Goal: Task Accomplishment & Management: Use online tool/utility

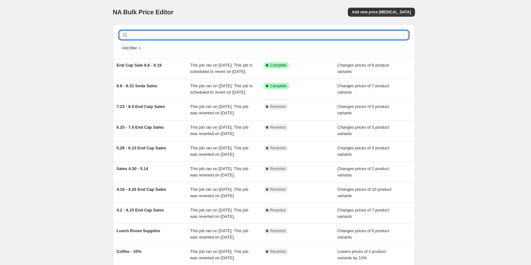
click at [176, 31] on input "text" at bounding box center [268, 35] width 279 height 9
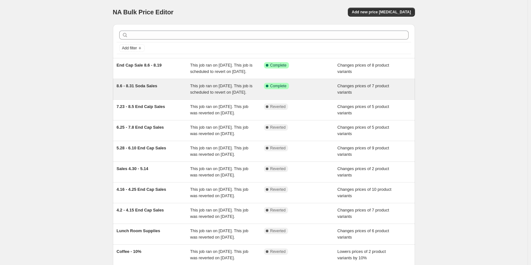
click at [140, 88] on span "8.6 - 8.31 Soda Sales" at bounding box center [137, 85] width 41 height 5
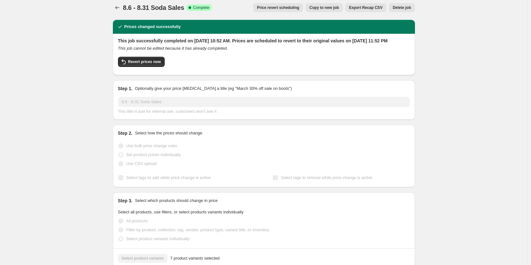
scroll to position [2, 0]
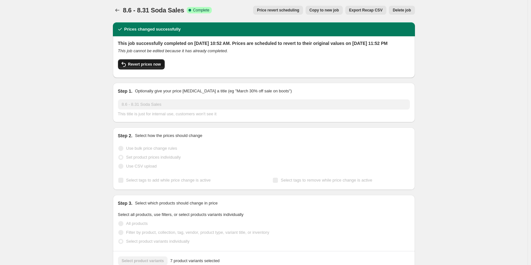
click at [139, 67] on button "Revert prices now" at bounding box center [141, 64] width 47 height 10
checkbox input "false"
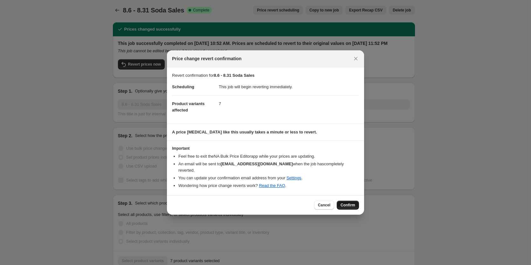
click at [348, 202] on span "Confirm" at bounding box center [348, 204] width 15 height 5
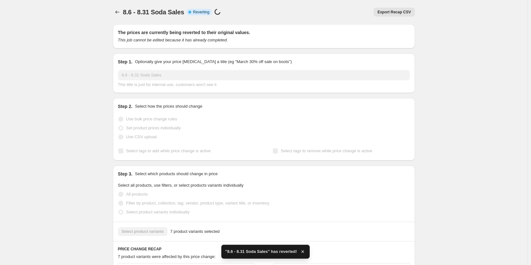
checkbox input "true"
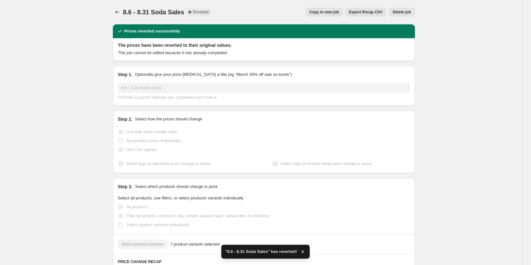
click at [337, 12] on span "Copy to new job" at bounding box center [324, 12] width 30 height 5
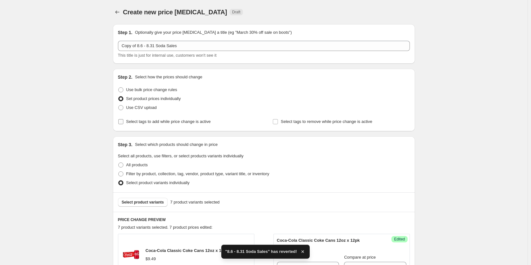
click at [129, 123] on span "Select tags to add while price change is active" at bounding box center [168, 121] width 85 height 5
click at [123, 123] on input "Select tags to add while price change is active" at bounding box center [120, 121] width 5 height 5
checkbox input "true"
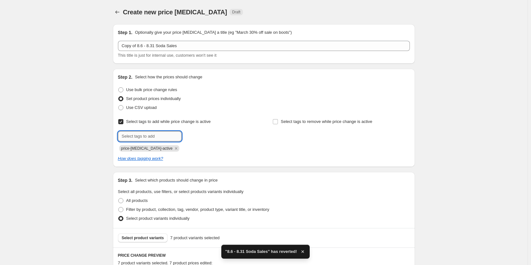
click at [142, 135] on input "text" at bounding box center [150, 136] width 64 height 10
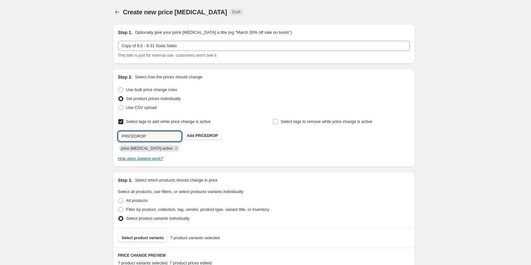
type input "PRICEDROP"
click at [118, 69] on button "Submit" at bounding box center [127, 72] width 18 height 7
click at [173, 147] on icon "Remove price-change-job-active" at bounding box center [176, 148] width 6 height 6
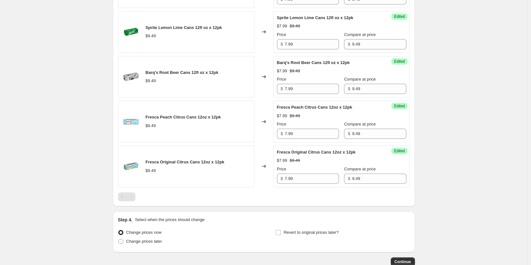
scroll to position [439, 0]
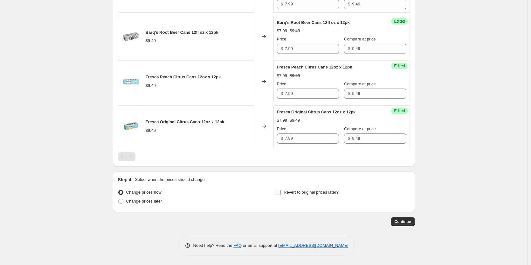
click at [303, 193] on span "Revert to original prices later?" at bounding box center [311, 192] width 55 height 5
click at [281, 193] on input "Revert to original prices later?" at bounding box center [278, 192] width 5 height 5
checkbox input "true"
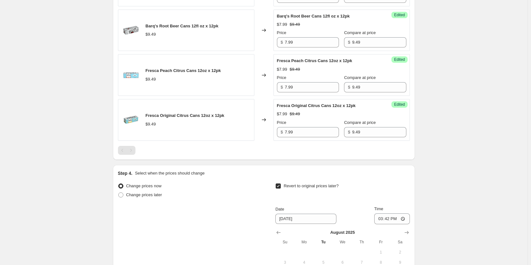
scroll to position [558, 0]
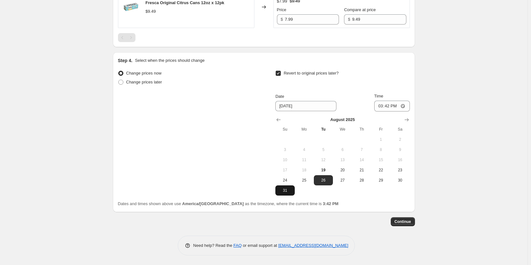
click at [282, 192] on span "31" at bounding box center [285, 190] width 14 height 5
type input "8/31/2025"
click at [408, 106] on input "15:42" at bounding box center [392, 105] width 36 height 11
click at [402, 104] on input "15:42" at bounding box center [392, 105] width 36 height 11
type input "23:59"
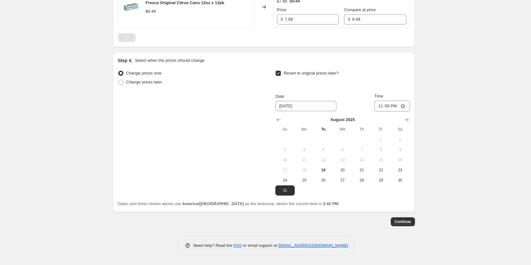
click at [404, 222] on span "Continue" at bounding box center [403, 221] width 17 height 5
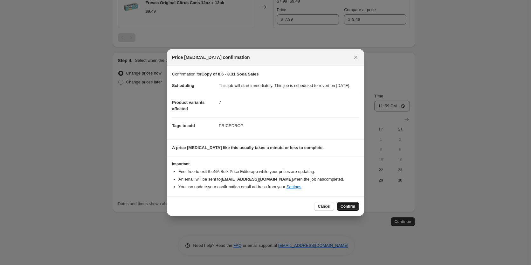
click at [347, 209] on span "Confirm" at bounding box center [348, 206] width 15 height 5
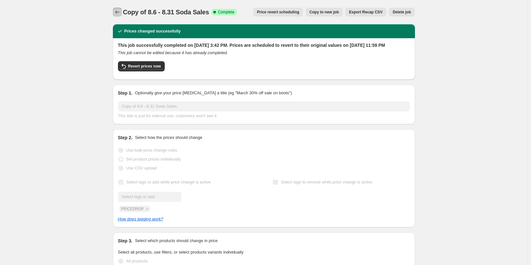
click at [118, 10] on icon "Price change jobs" at bounding box center [117, 12] width 6 height 6
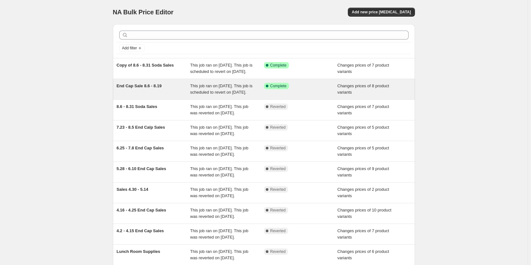
click at [156, 88] on span "End Cap Sale 8.6 - 8.19" at bounding box center [139, 85] width 45 height 5
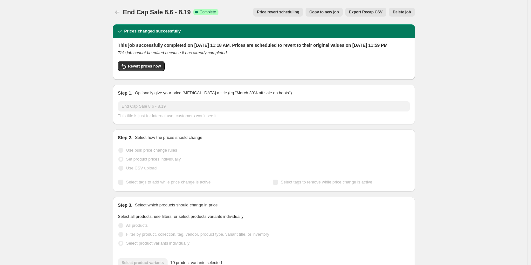
click at [338, 11] on span "Copy to new job" at bounding box center [324, 12] width 30 height 5
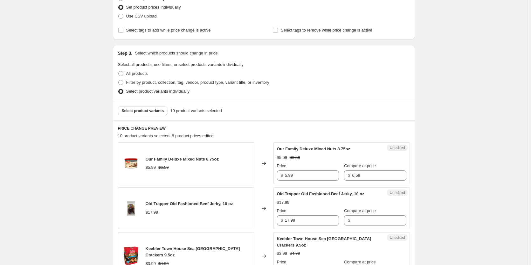
scroll to position [64, 0]
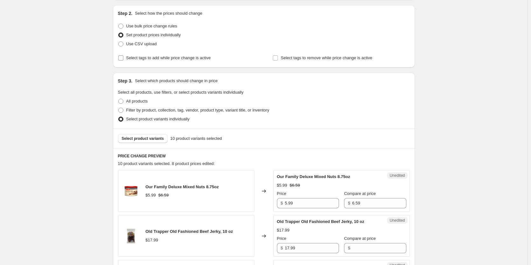
click at [137, 60] on span "Select tags to add while price change is active" at bounding box center [168, 57] width 85 height 5
click at [123, 60] on input "Select tags to add while price change is active" at bounding box center [120, 57] width 5 height 5
checkbox input "true"
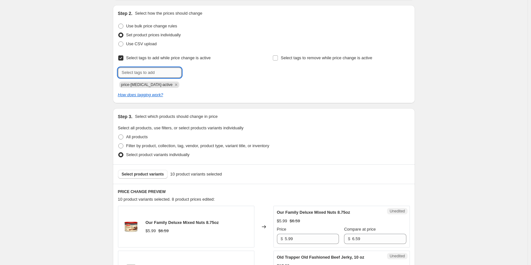
click at [139, 72] on input "text" at bounding box center [150, 72] width 64 height 10
type input "PRICEDROP"
click at [198, 75] on button "Add PRICEDROP" at bounding box center [202, 71] width 39 height 9
click at [173, 83] on icon "Remove price-change-job-active" at bounding box center [176, 85] width 6 height 6
click at [200, 91] on div "Select tags to add while price change is active Submit PRICEDROP Select tags to…" at bounding box center [264, 75] width 292 height 45
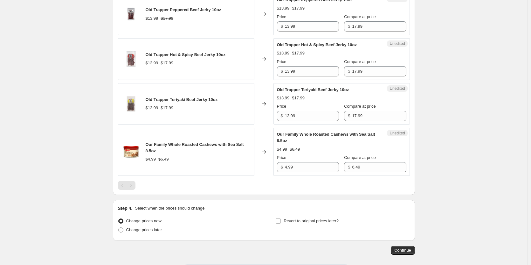
scroll to position [579, 0]
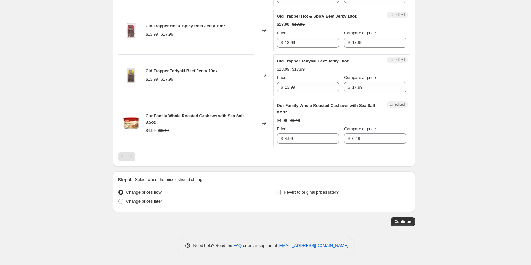
click at [277, 191] on span at bounding box center [278, 192] width 6 height 6
click at [277, 191] on input "Revert to original prices later?" at bounding box center [278, 192] width 5 height 5
checkbox input "true"
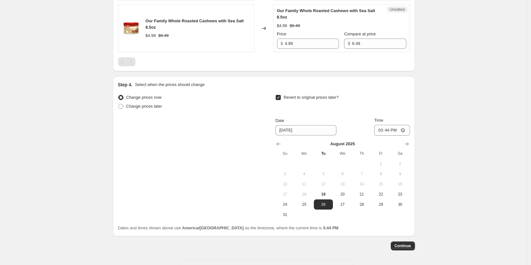
scroll to position [675, 0]
click at [326, 196] on span "19" at bounding box center [323, 193] width 14 height 5
type input "[DATE]"
click at [406, 129] on input "15:44" at bounding box center [392, 129] width 36 height 11
type input "23:44"
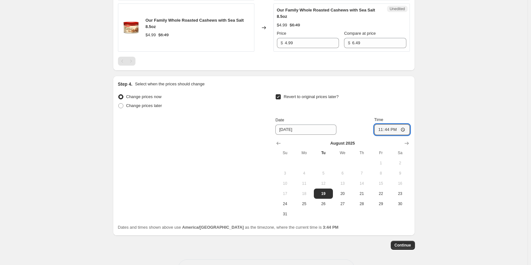
click at [408, 243] on span "Continue" at bounding box center [403, 244] width 17 height 5
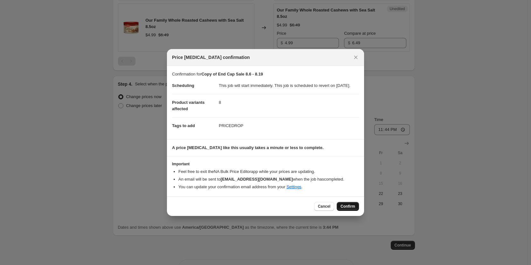
click at [349, 209] on span "Confirm" at bounding box center [348, 206] width 15 height 5
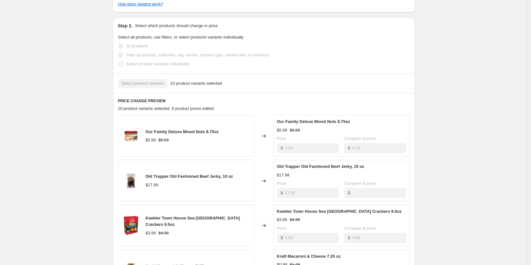
scroll to position [134, 0]
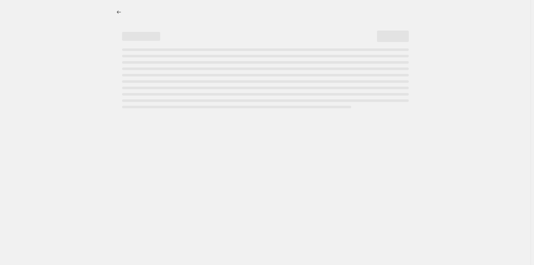
select select "percentage"
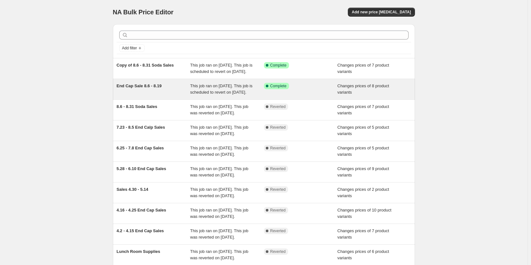
click at [152, 88] on span "End Cap Sale 8.6 - 8.19" at bounding box center [139, 85] width 45 height 5
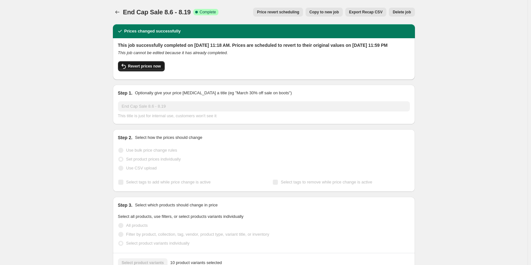
click at [158, 69] on span "Revert prices now" at bounding box center [144, 66] width 33 height 5
checkbox input "false"
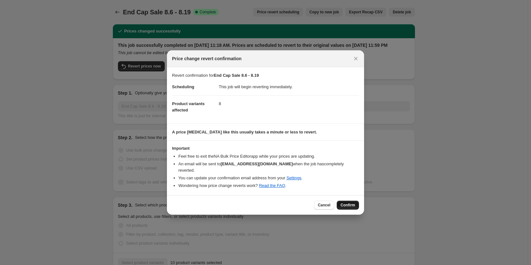
click at [353, 202] on span "Confirm" at bounding box center [348, 204] width 15 height 5
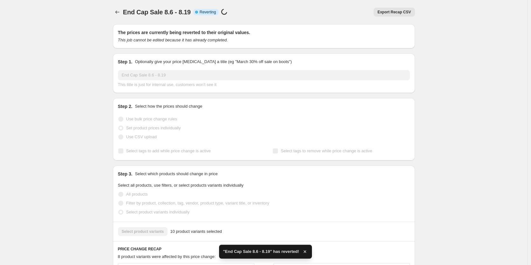
checkbox input "true"
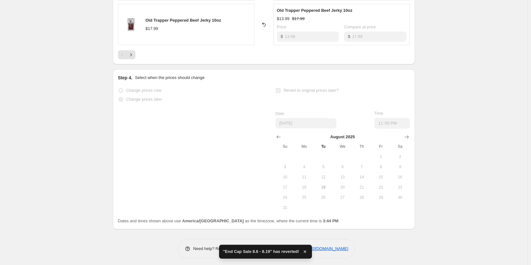
scroll to position [454, 0]
